Goal: Task Accomplishment & Management: Use online tool/utility

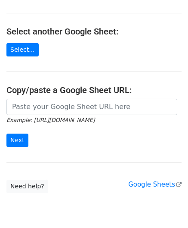
scroll to position [113, 0]
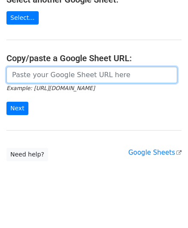
click at [33, 73] on input "url" at bounding box center [91, 75] width 171 height 16
paste input "[URL][DOMAIN_NAME]"
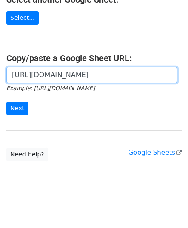
scroll to position [0, 192]
type input "[URL][DOMAIN_NAME]"
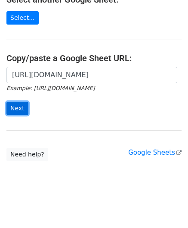
click at [18, 104] on input "Next" at bounding box center [17, 108] width 22 height 13
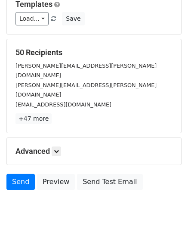
scroll to position [105, 0]
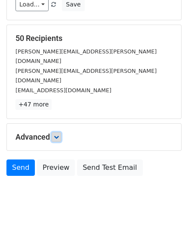
click at [59, 135] on icon at bounding box center [56, 137] width 5 height 5
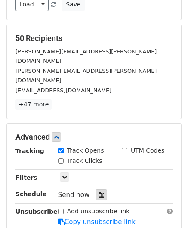
click at [99, 192] on icon at bounding box center [102, 195] width 6 height 6
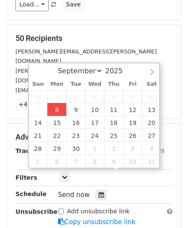
type input "2025-09-08 12:00"
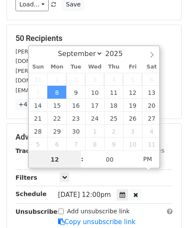
paste input "Hour"
type input "2"
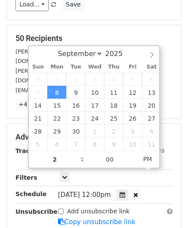
type input "2025-09-08 14:00"
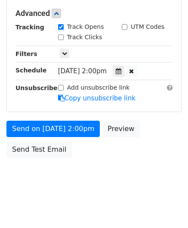
scroll to position [210, 0]
